Goal: Check status

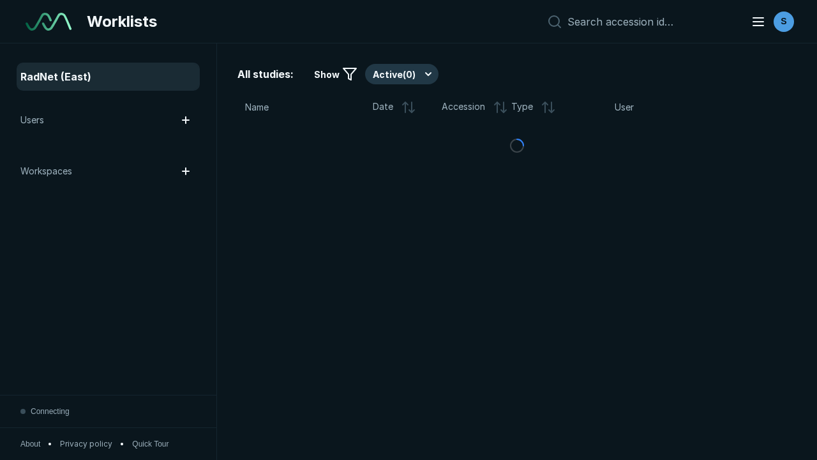
scroll to position [3485, 5316]
